Goal: Entertainment & Leisure: Consume media (video, audio)

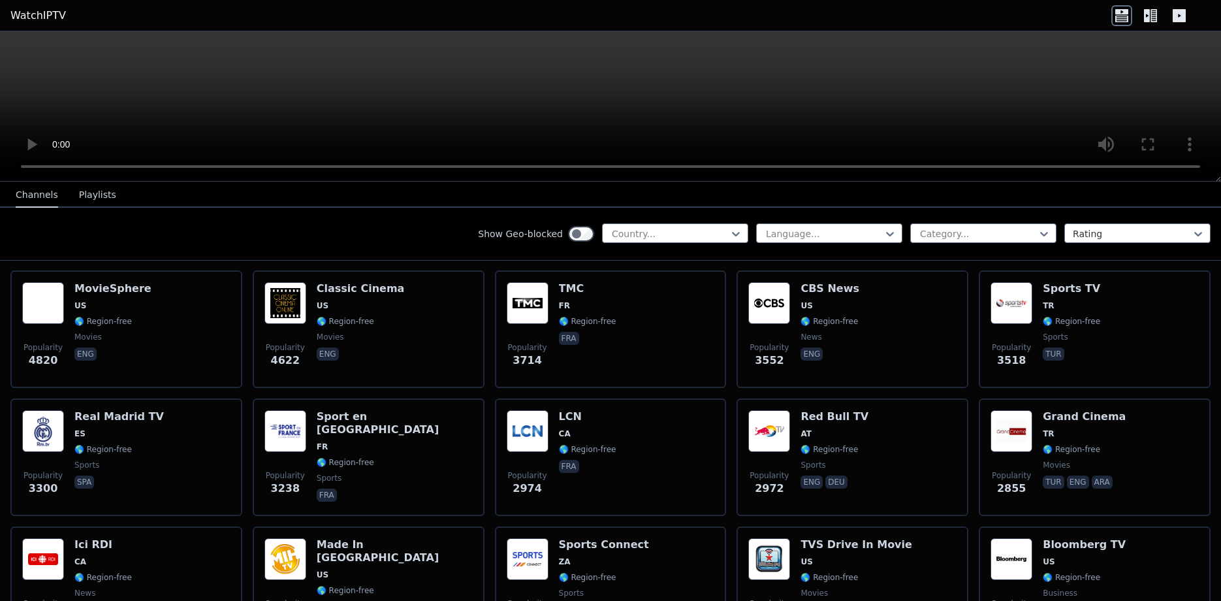
scroll to position [274, 0]
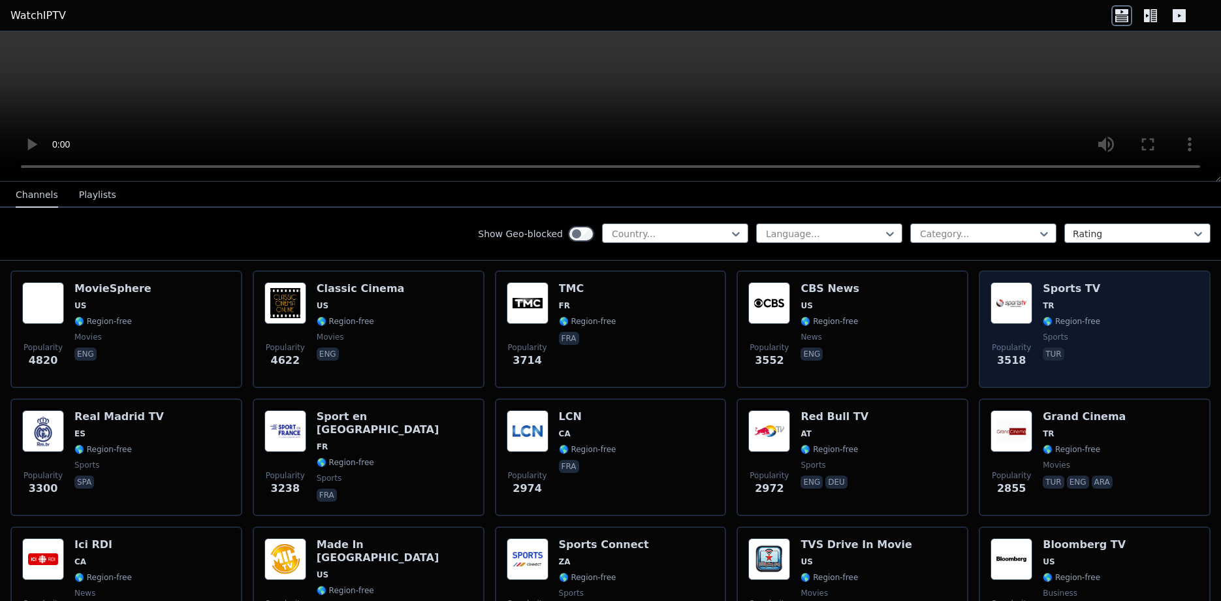
click at [1034, 302] on div "Popularity 3518 Sports TV TR 🌎 Region-free sports tur" at bounding box center [1094, 329] width 208 height 94
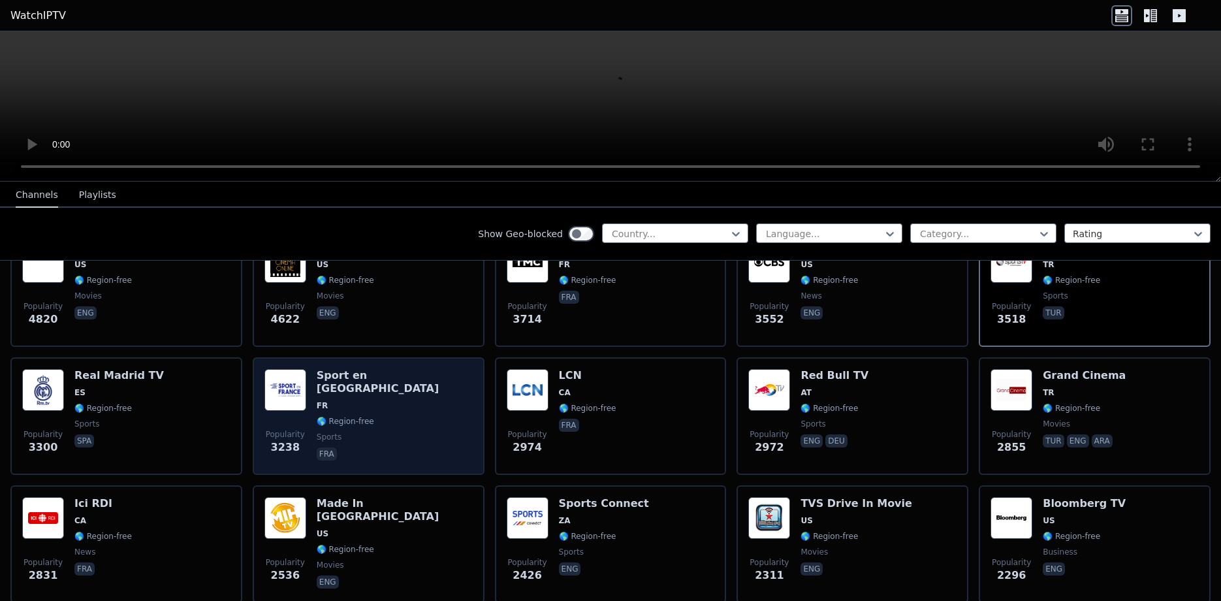
scroll to position [316, 0]
click at [377, 415] on span "🌎 Region-free" at bounding box center [395, 420] width 156 height 10
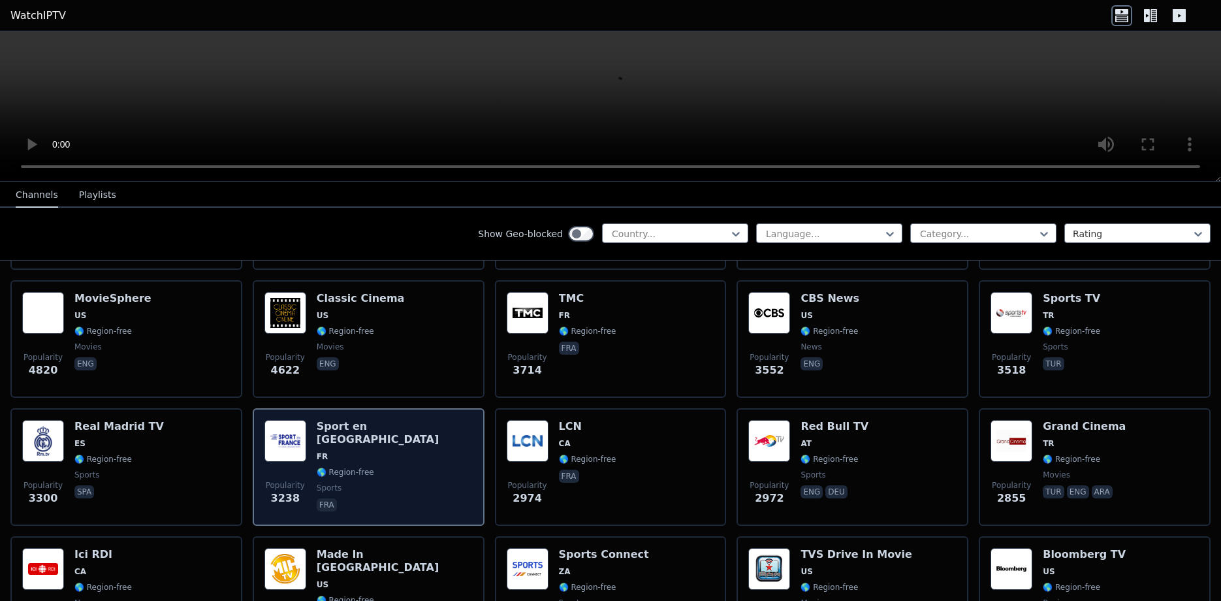
scroll to position [287, 0]
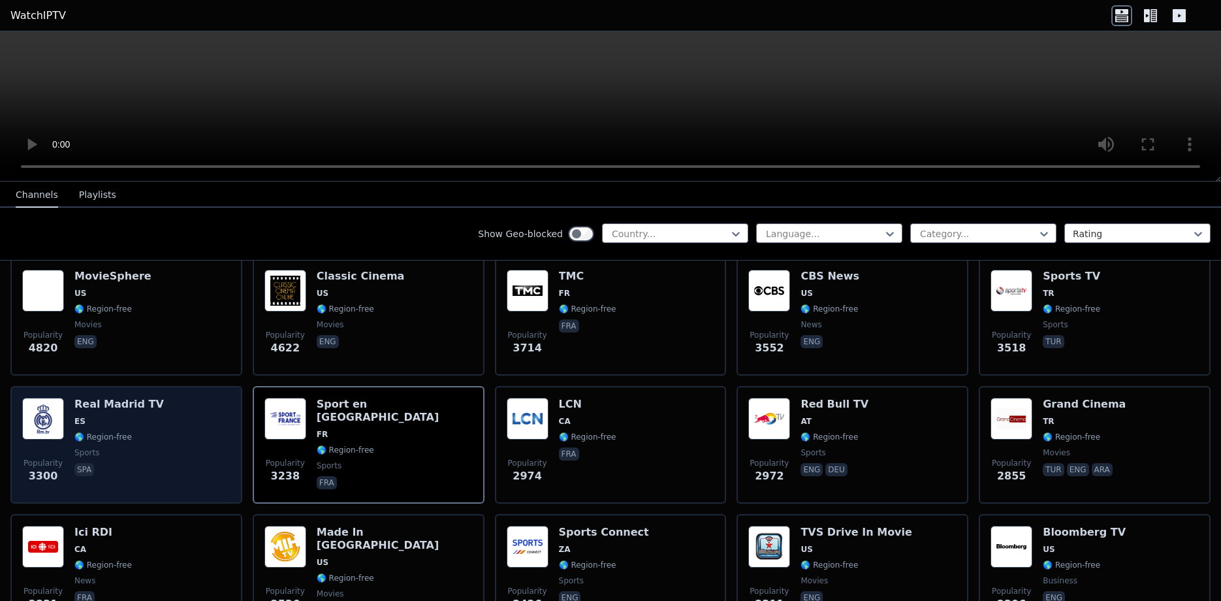
click at [143, 416] on span "ES" at bounding box center [118, 421] width 89 height 10
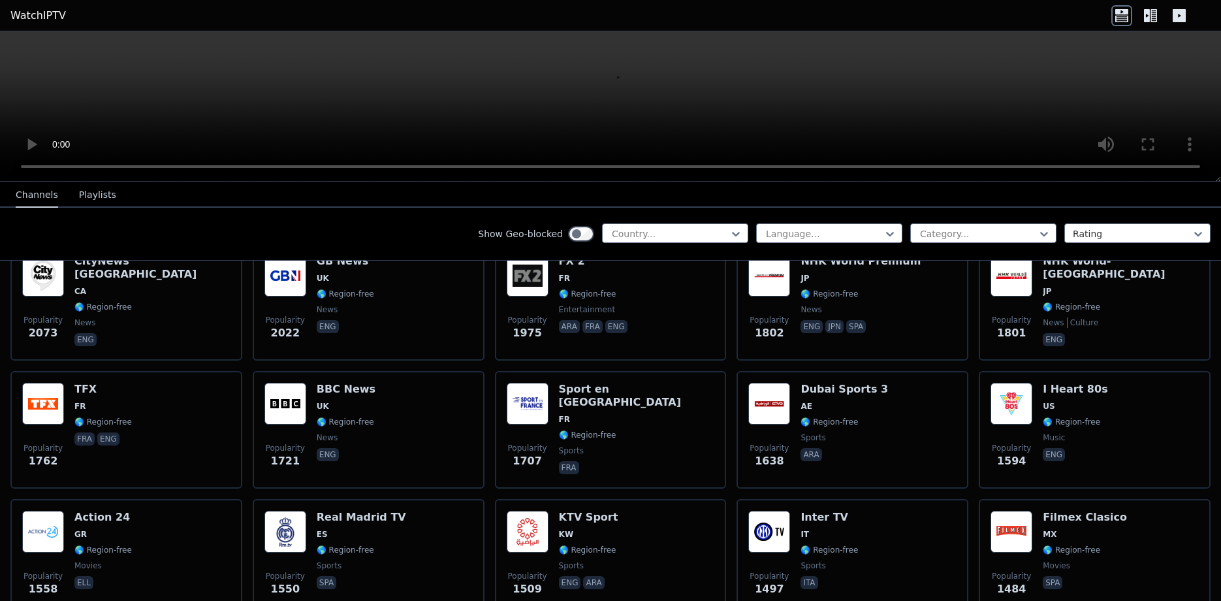
scroll to position [817, 0]
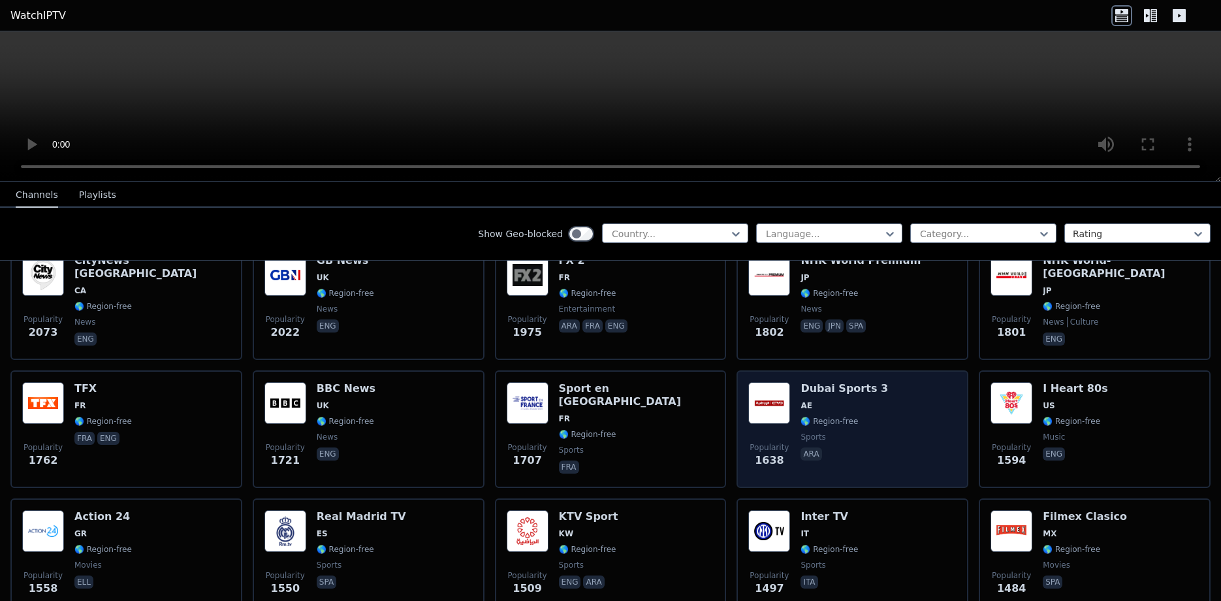
click at [865, 386] on div "Popularity 1638 Dubai Sports 3 AE 🌎 Region-free sports ara" at bounding box center [852, 429] width 208 height 94
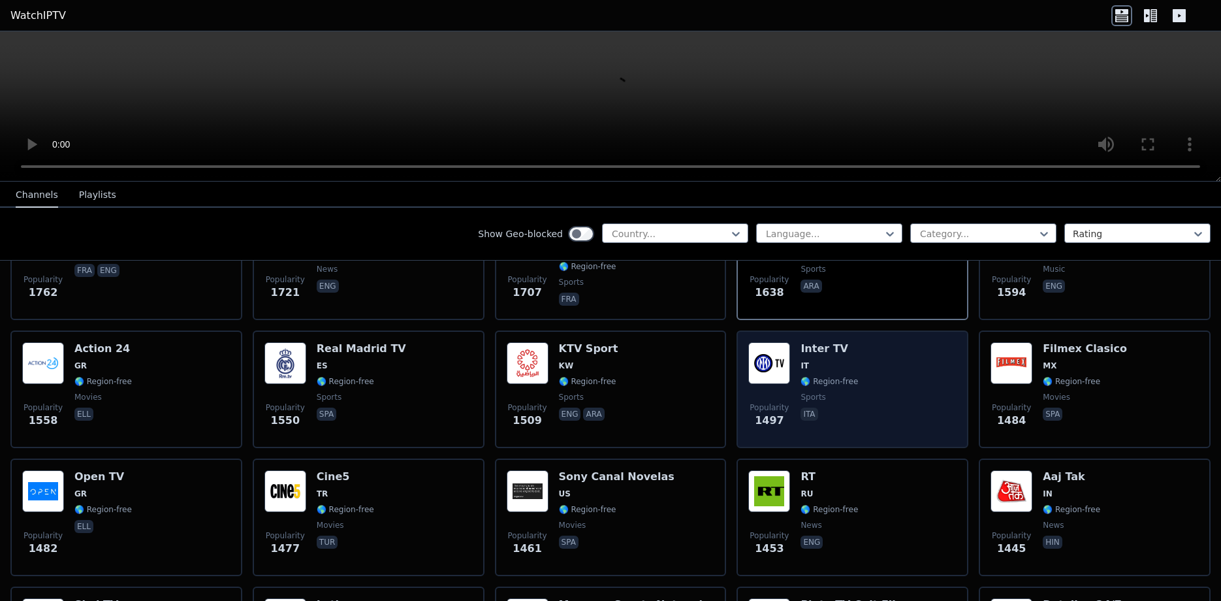
scroll to position [985, 0]
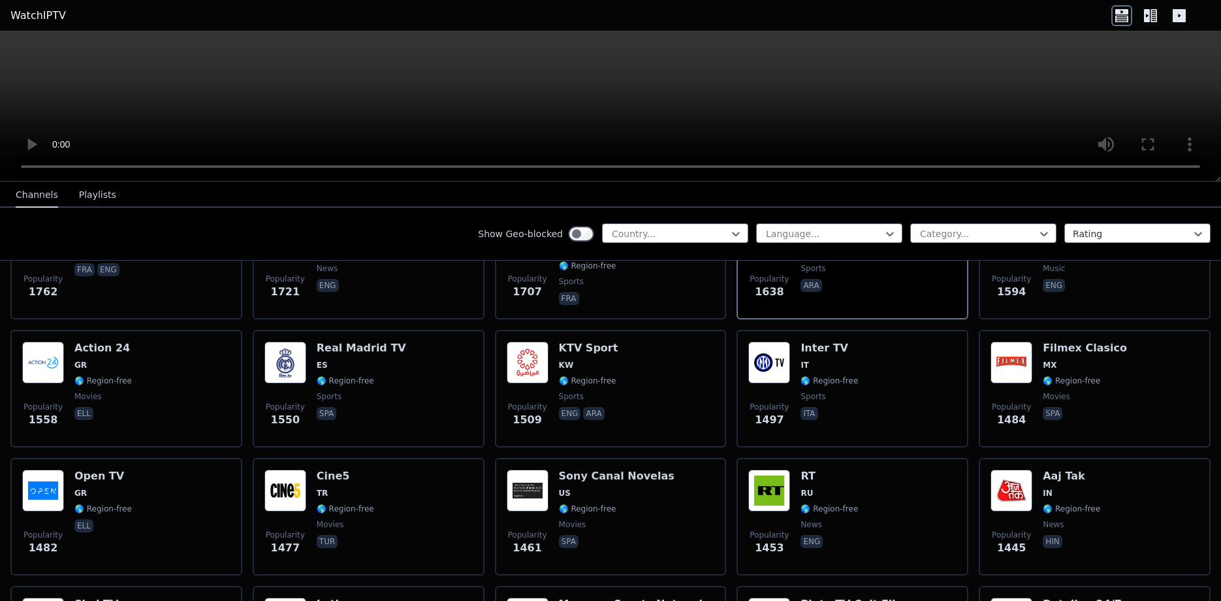
click at [358, 192] on nav "Channels Playlists" at bounding box center [610, 194] width 1221 height 26
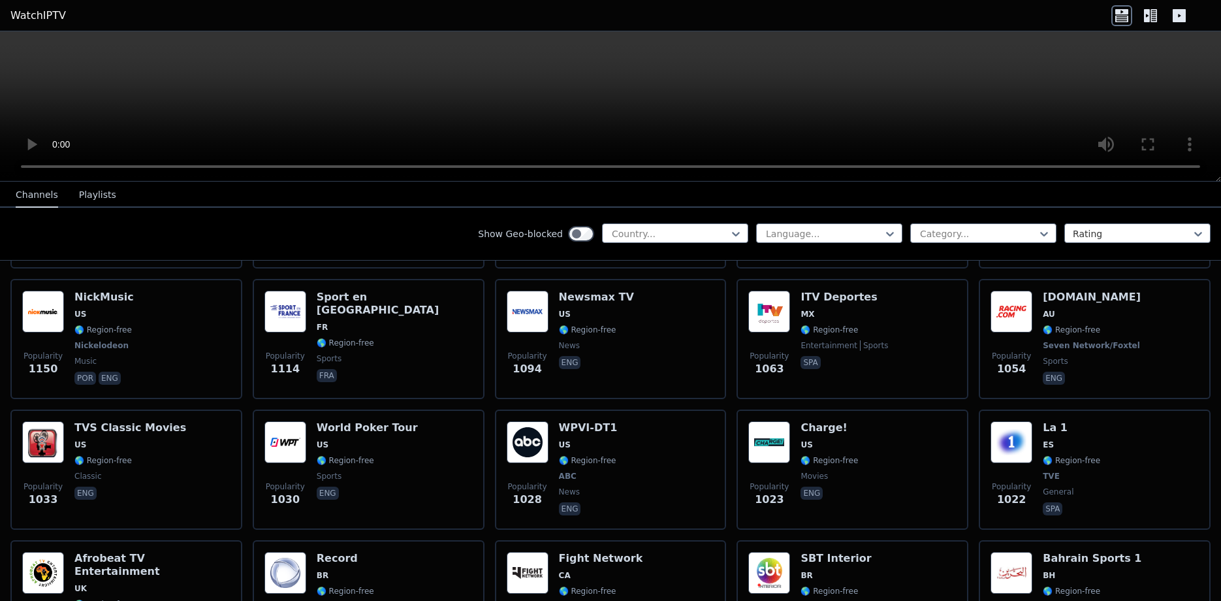
scroll to position [1679, 0]
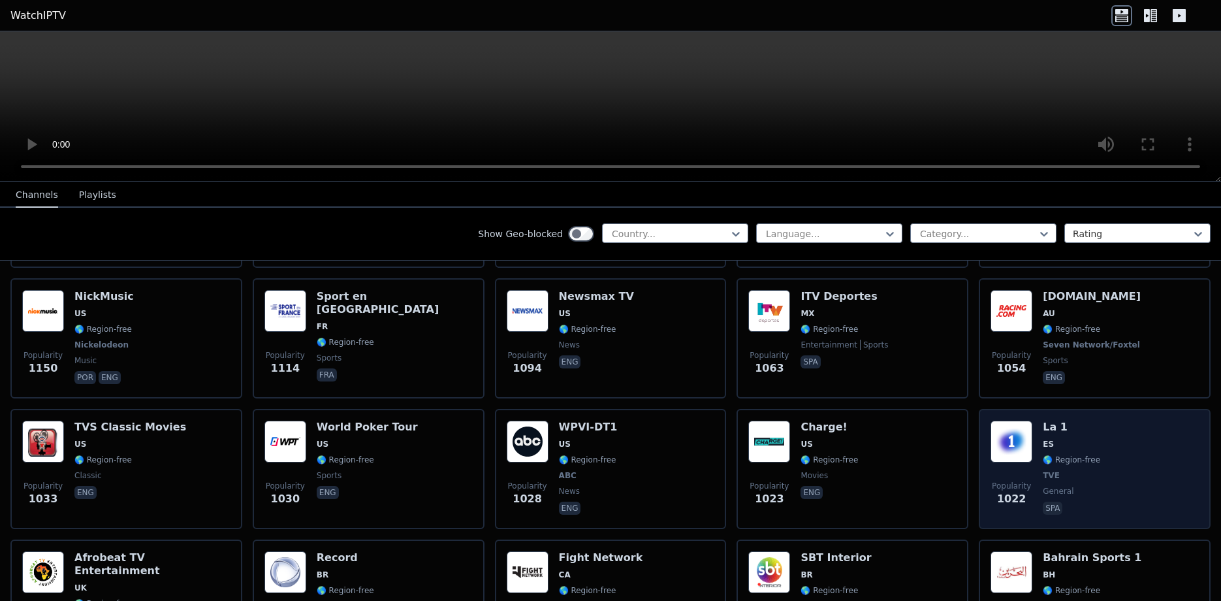
click at [1014, 480] on span "Popularity" at bounding box center [1011, 485] width 39 height 10
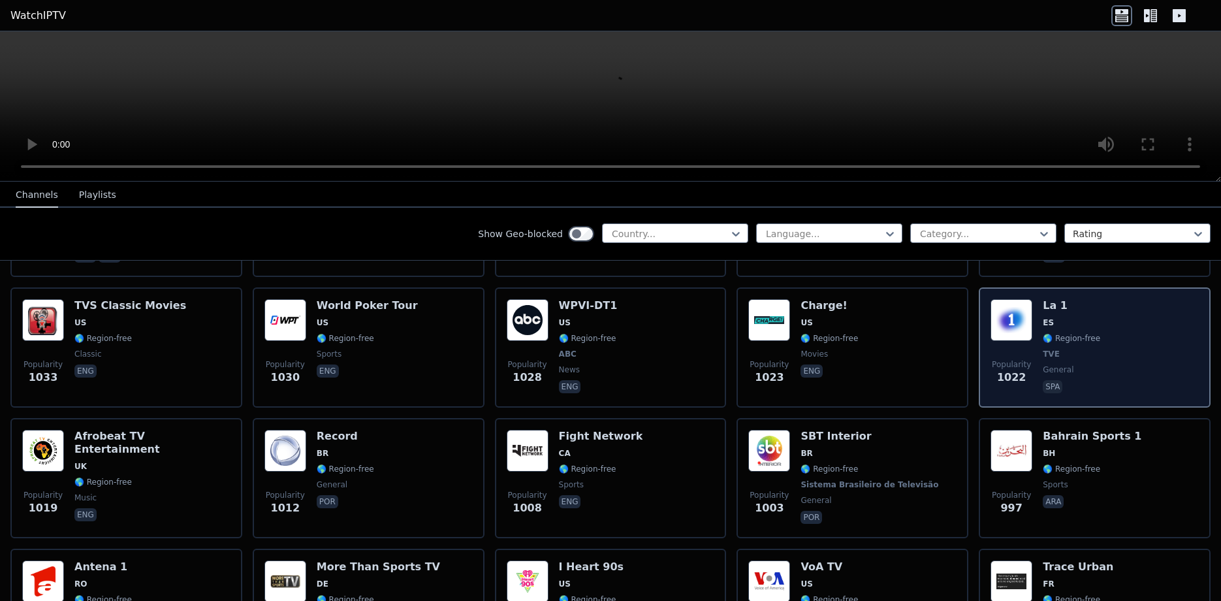
scroll to position [1878, 0]
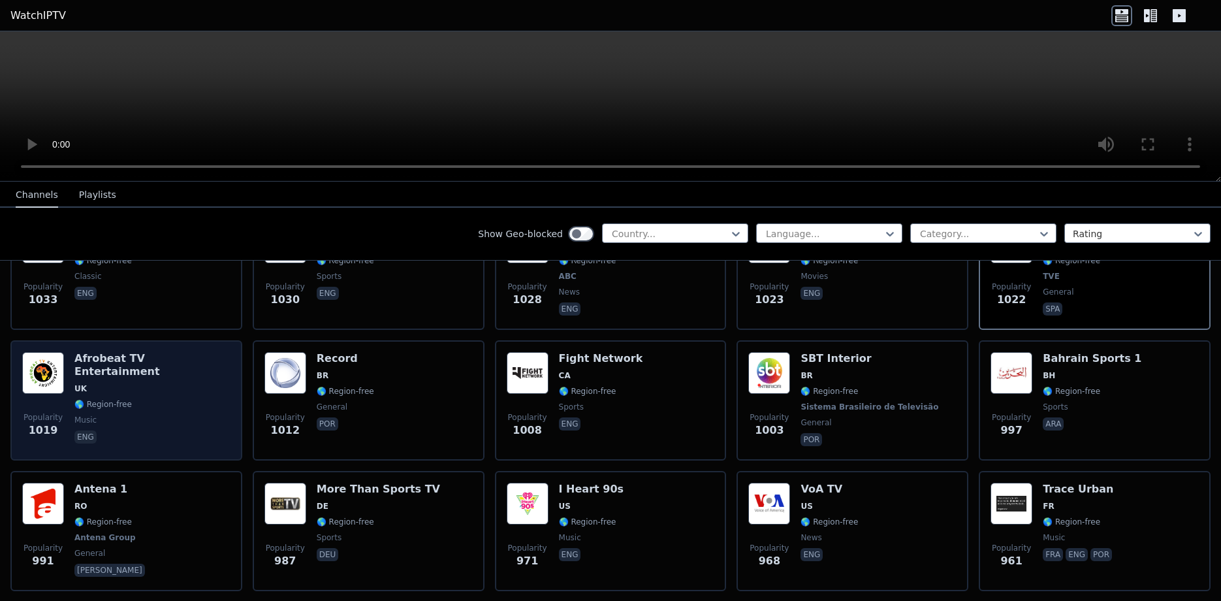
click at [142, 399] on span "🌎 Region-free" at bounding box center [152, 404] width 156 height 10
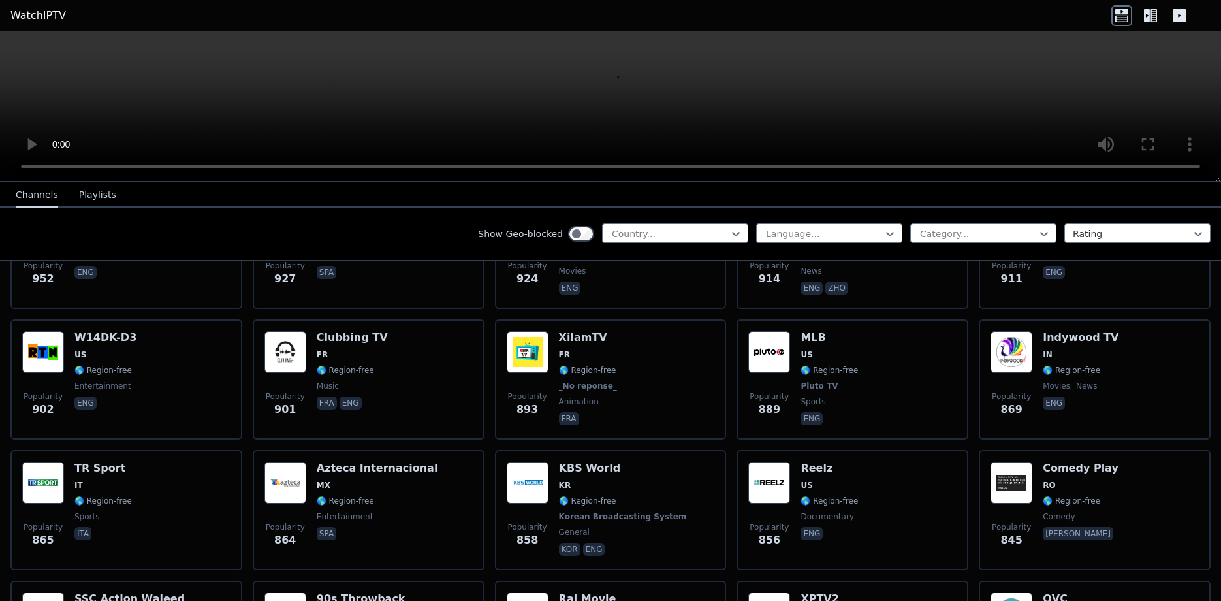
scroll to position [2291, 0]
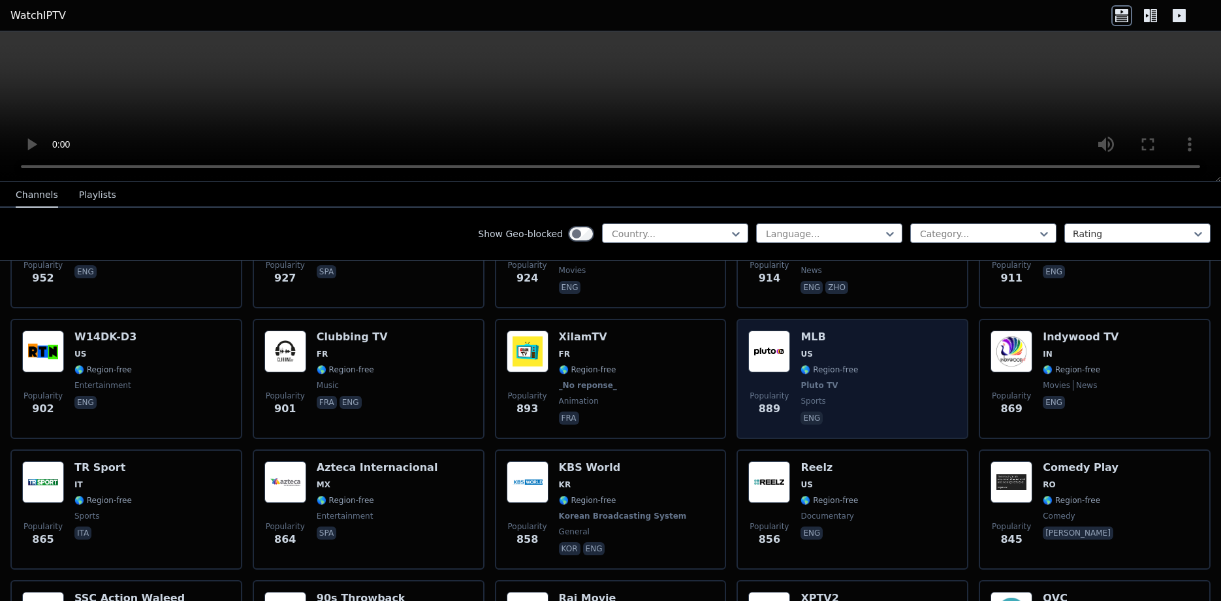
click at [800, 349] on span "US" at bounding box center [806, 354] width 12 height 10
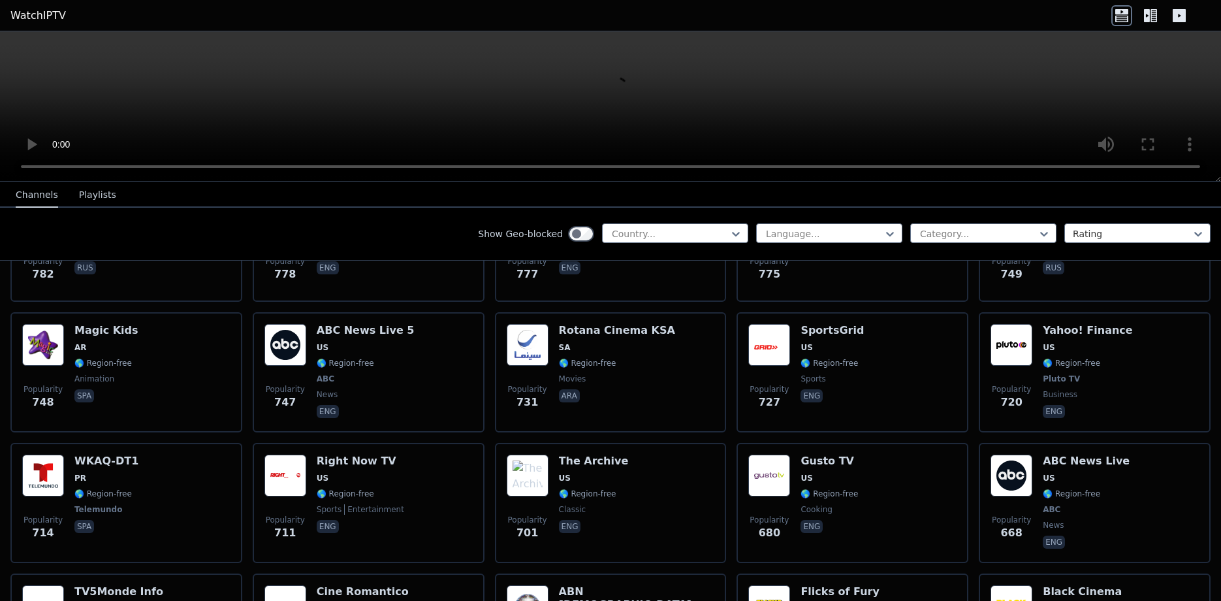
scroll to position [2955, 0]
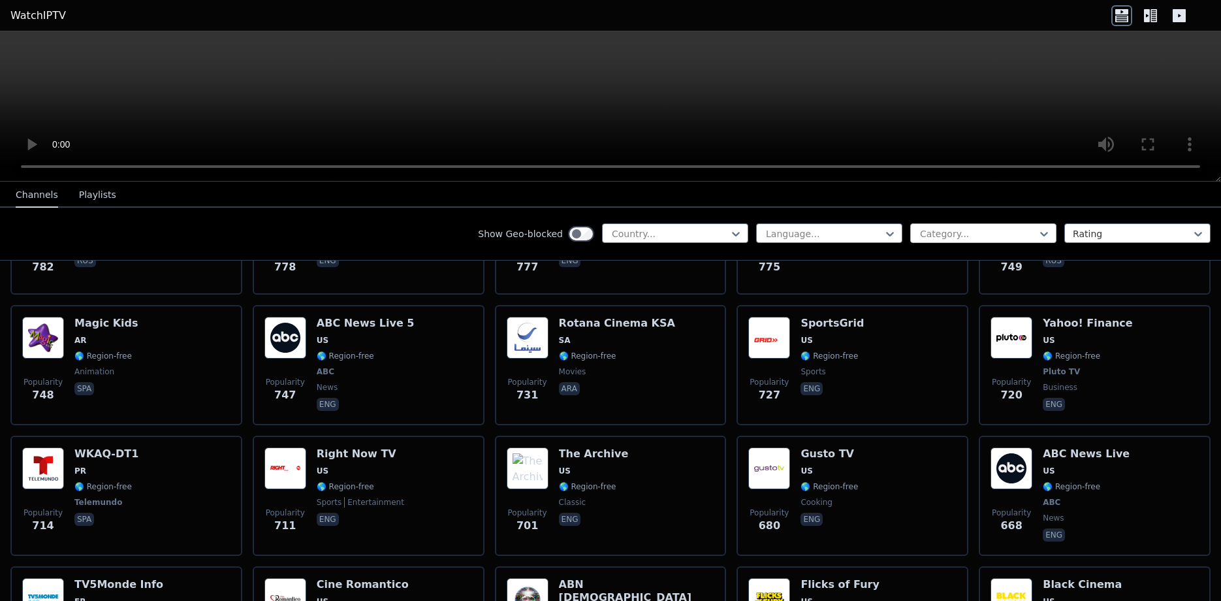
click at [950, 231] on div at bounding box center [977, 233] width 119 height 13
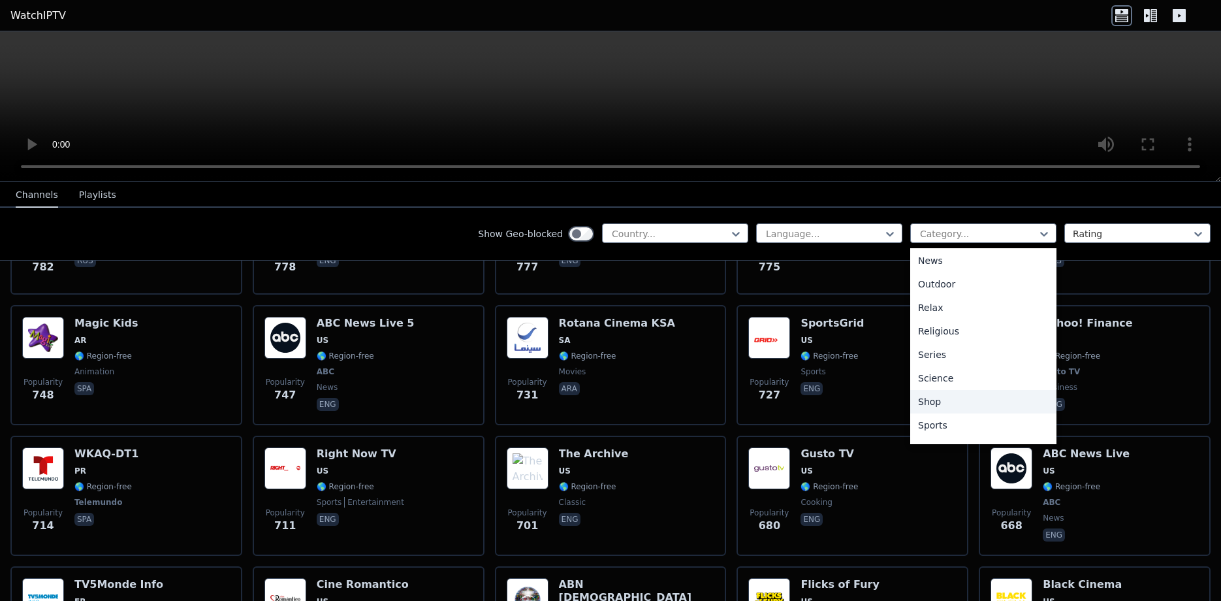
scroll to position [444, 0]
click at [925, 388] on div "Sports" at bounding box center [983, 383] width 146 height 24
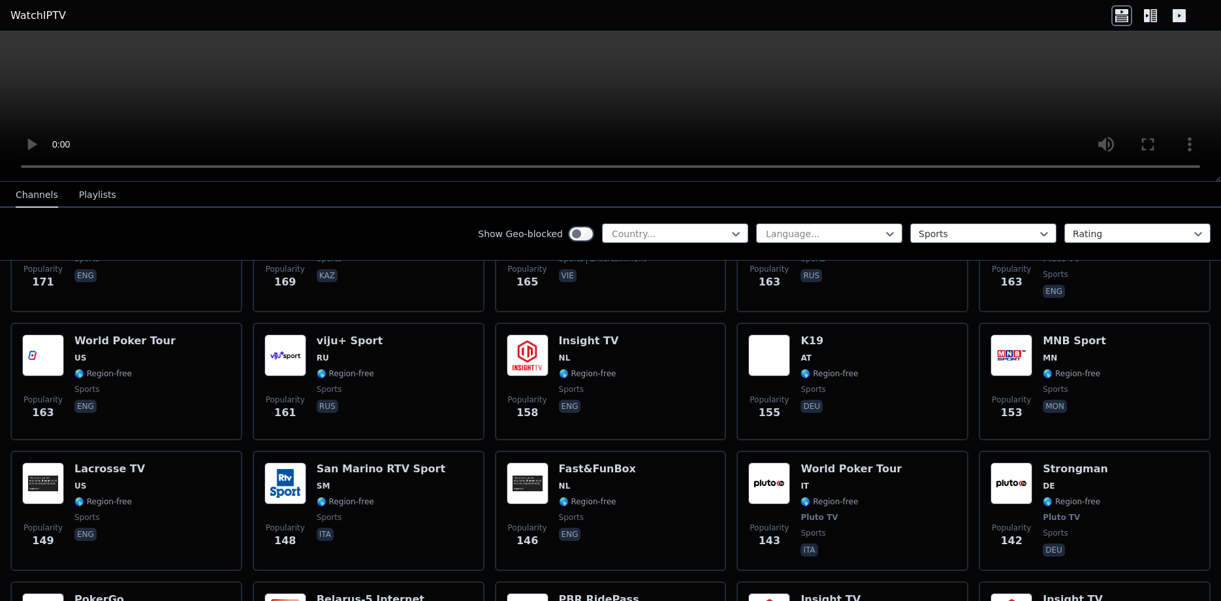
scroll to position [2025, 0]
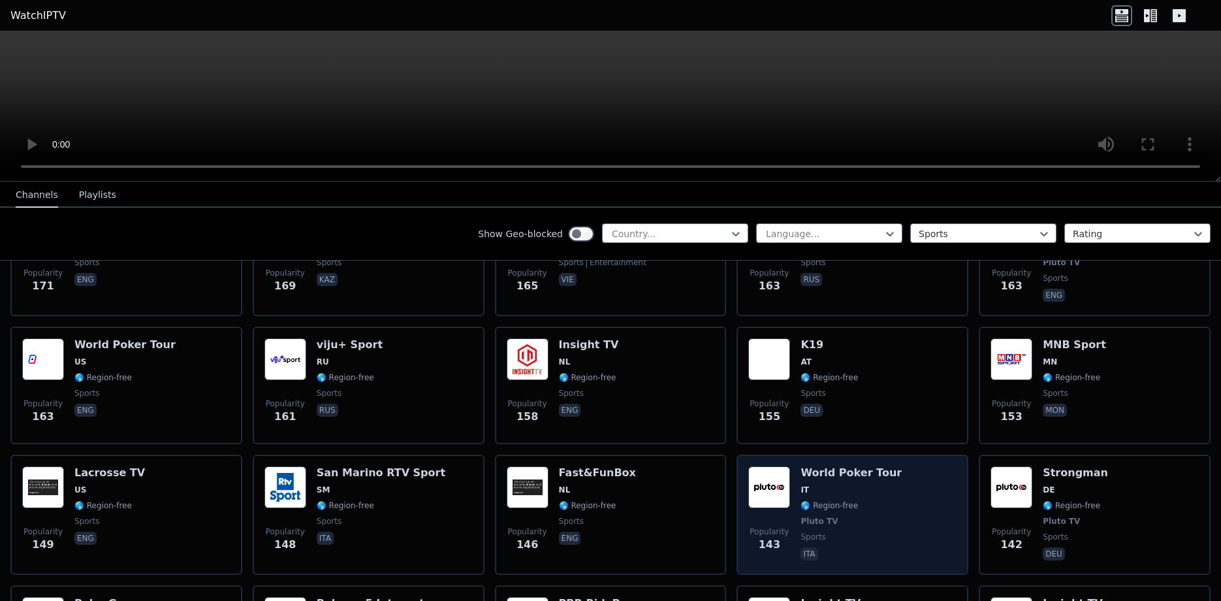
click at [800, 484] on span "IT" at bounding box center [804, 489] width 8 height 10
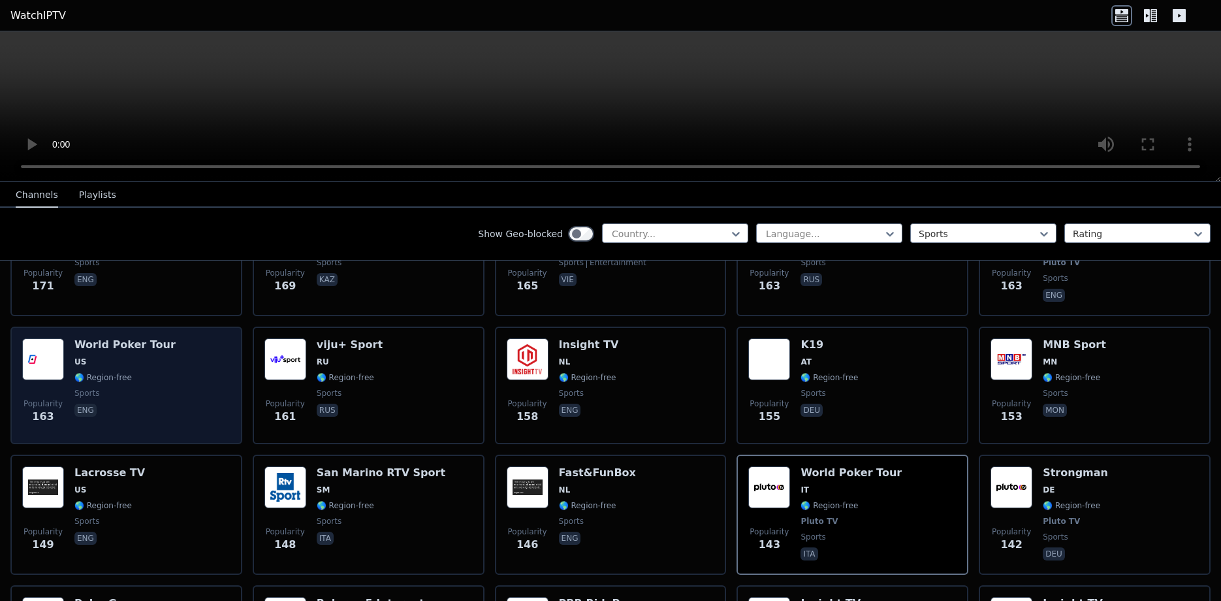
click at [97, 388] on span "sports" at bounding box center [124, 393] width 101 height 10
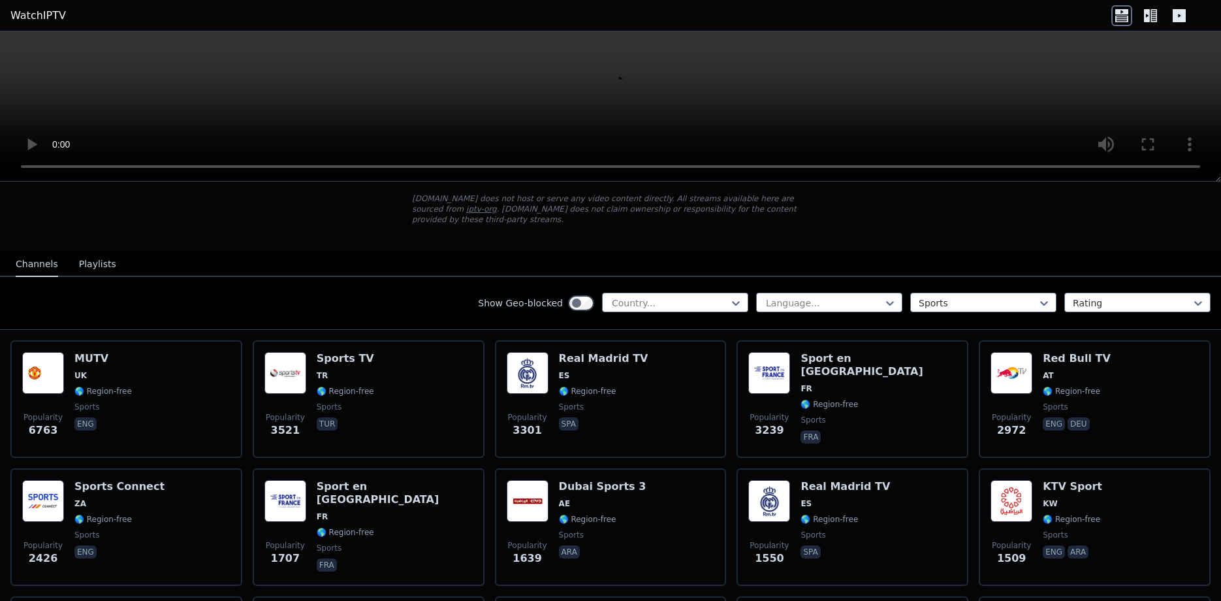
scroll to position [0, 0]
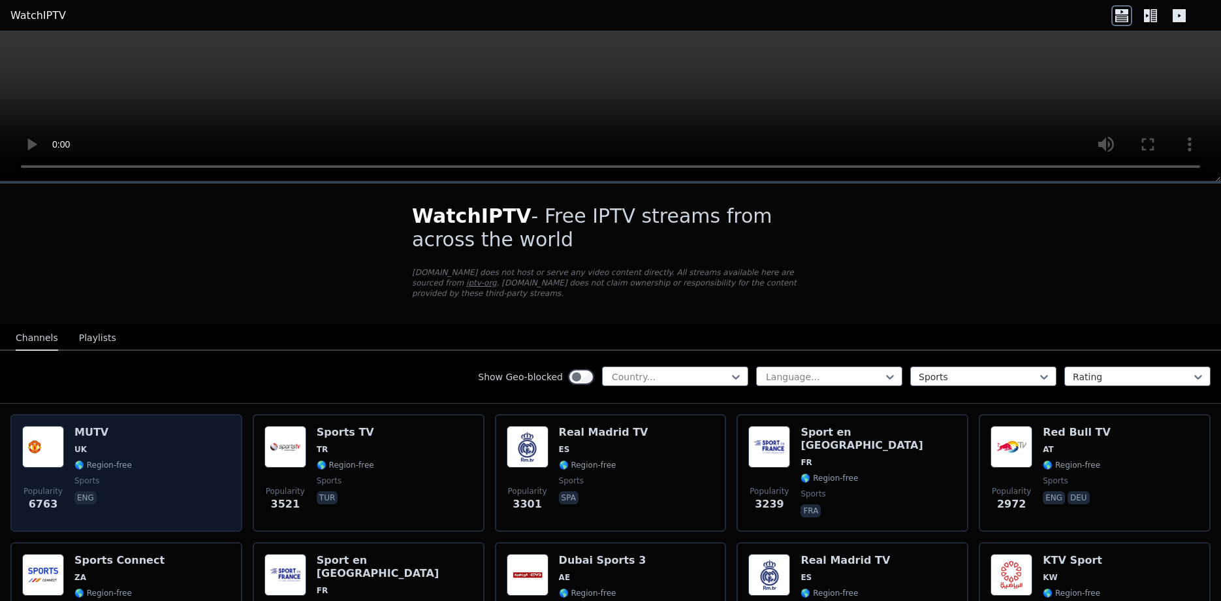
click at [102, 444] on span "UK" at bounding box center [102, 449] width 57 height 10
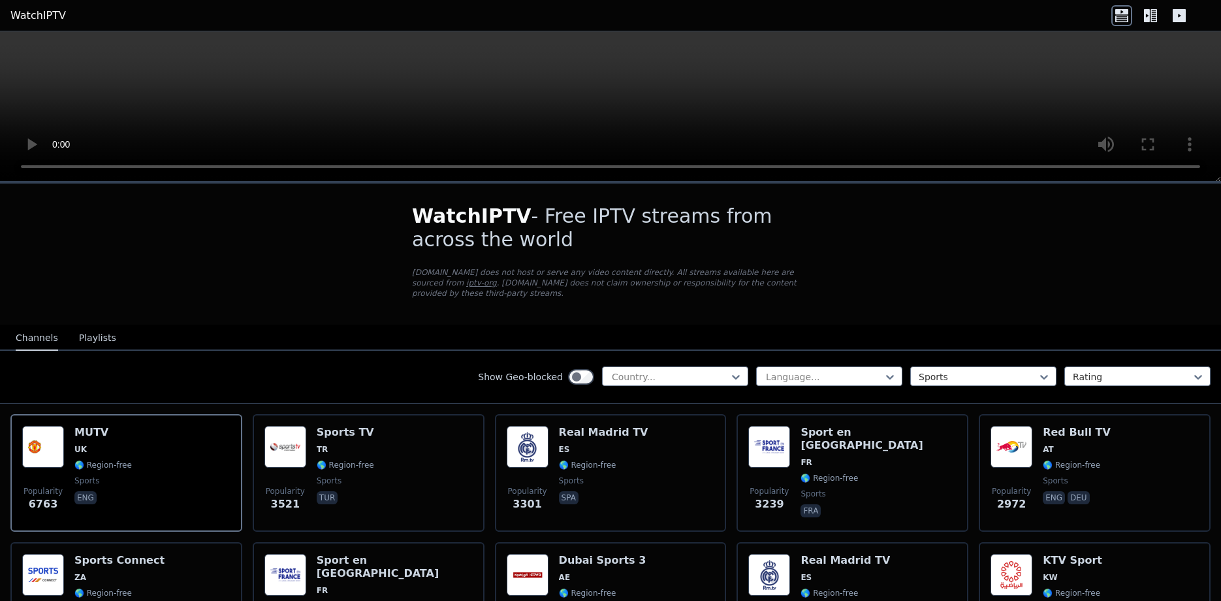
click at [90, 333] on button "Playlists" at bounding box center [97, 338] width 37 height 25
